Goal: Information Seeking & Learning: Learn about a topic

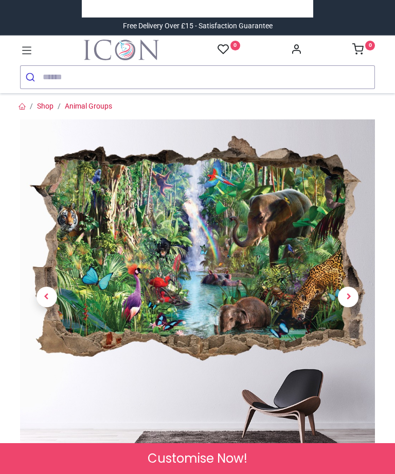
click at [28, 46] on icon at bounding box center [26, 50] width 13 height 13
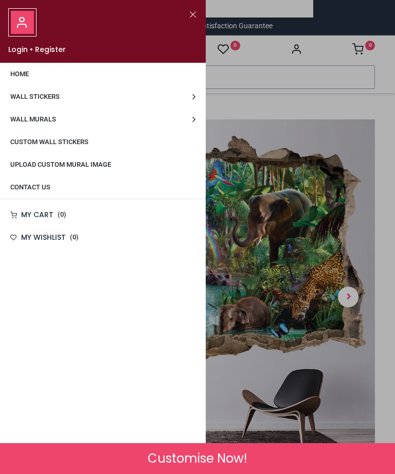
click at [52, 94] on span "Wall Stickers" at bounding box center [34, 97] width 49 height 8
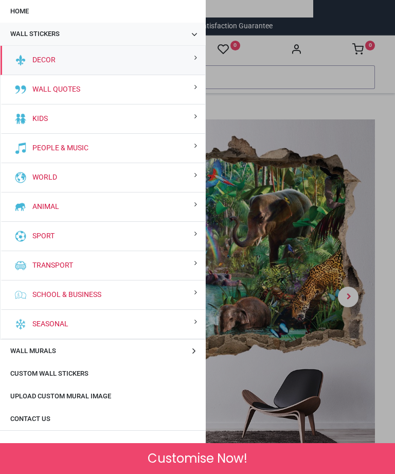
scroll to position [56, 0]
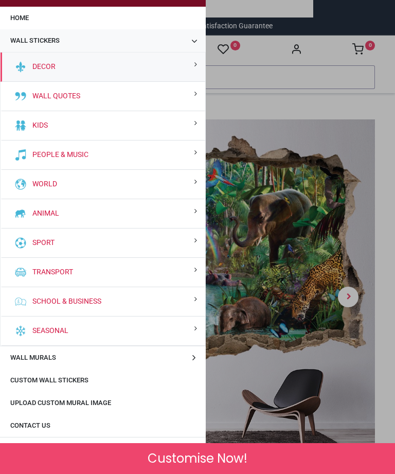
click at [47, 329] on link "Seasonal" at bounding box center [48, 331] width 40 height 10
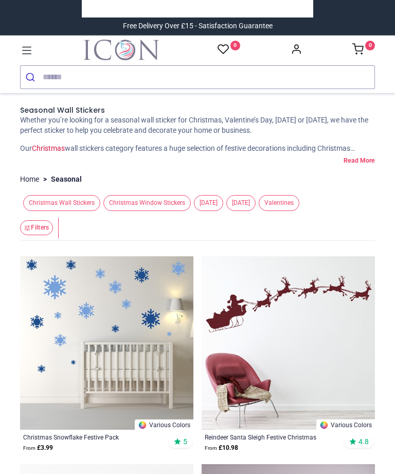
click at [24, 50] on icon at bounding box center [26, 50] width 13 height 13
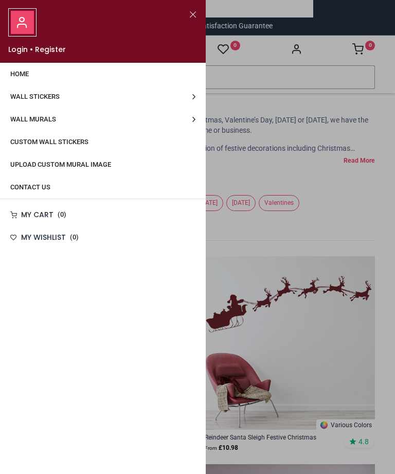
click at [60, 100] on span "Wall Stickers" at bounding box center [34, 97] width 49 height 8
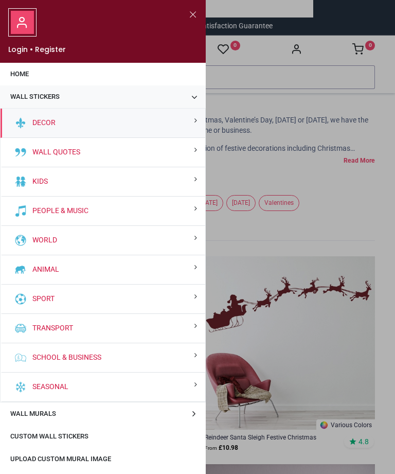
click at [59, 265] on link "Animal" at bounding box center [43, 270] width 31 height 10
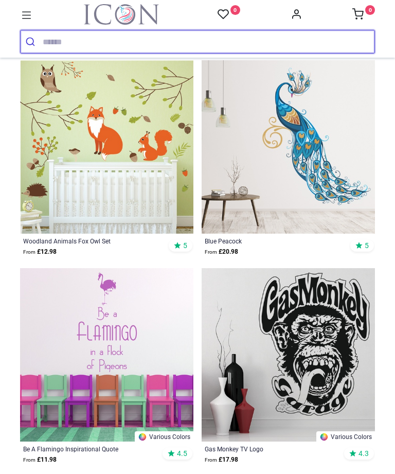
scroll to position [157, 0]
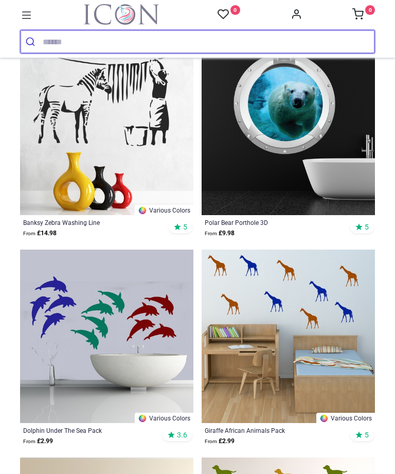
scroll to position [3923, 0]
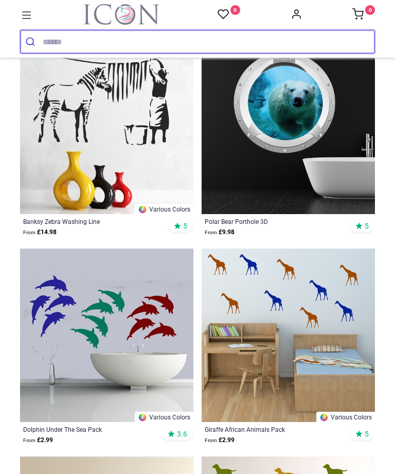
click at [72, 41] on input "search" at bounding box center [209, 41] width 332 height 23
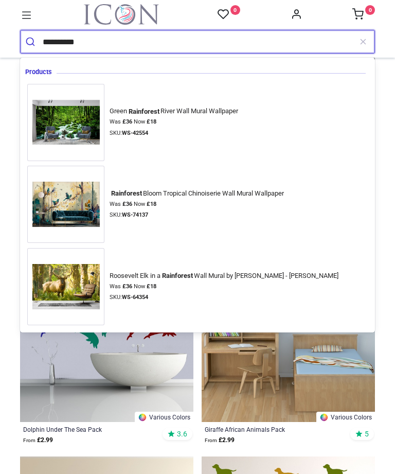
type input "**********"
click at [31, 42] on button "submit" at bounding box center [32, 41] width 22 height 23
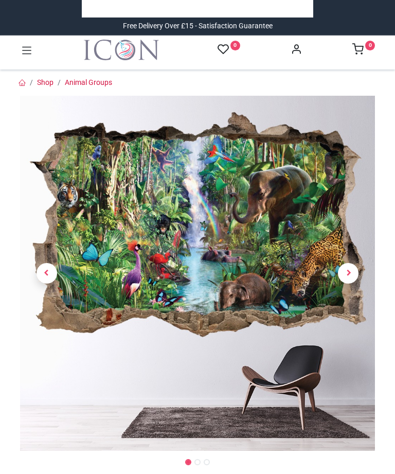
scroll to position [68, 0]
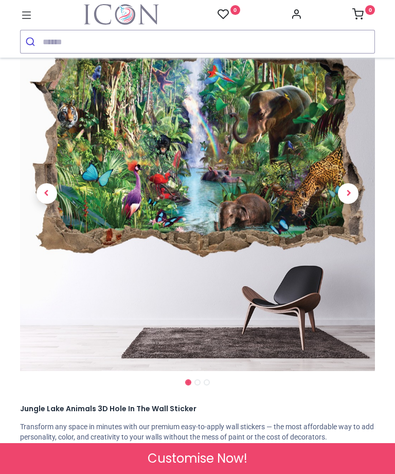
scroll to position [117, 0]
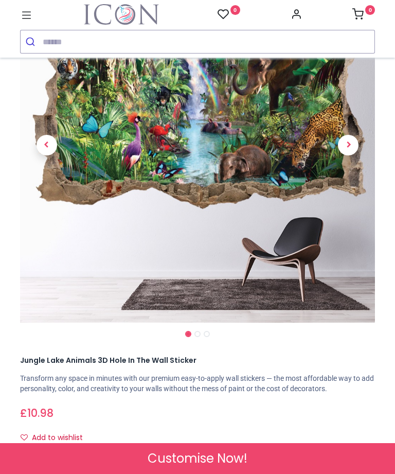
click at [355, 144] on span "Next" at bounding box center [348, 145] width 21 height 21
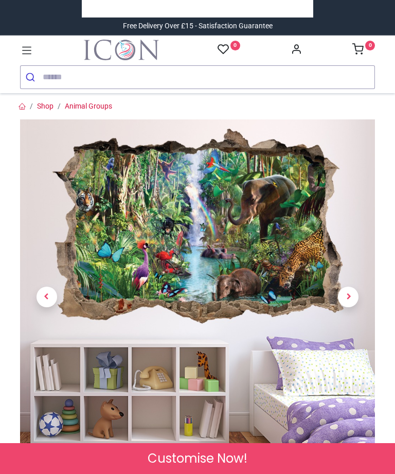
scroll to position [0, 0]
click at [47, 296] on span "Previous" at bounding box center [47, 297] width 21 height 21
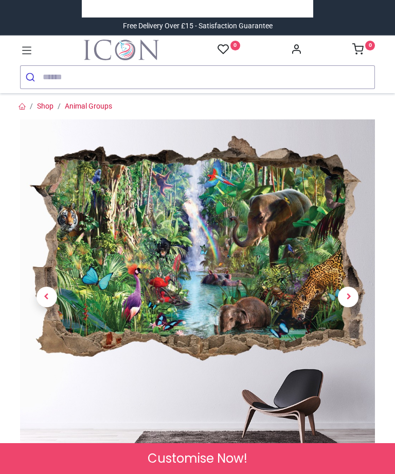
click at [44, 108] on link "Shop" at bounding box center [45, 106] width 16 height 8
